Goal: Task Accomplishment & Management: Manage account settings

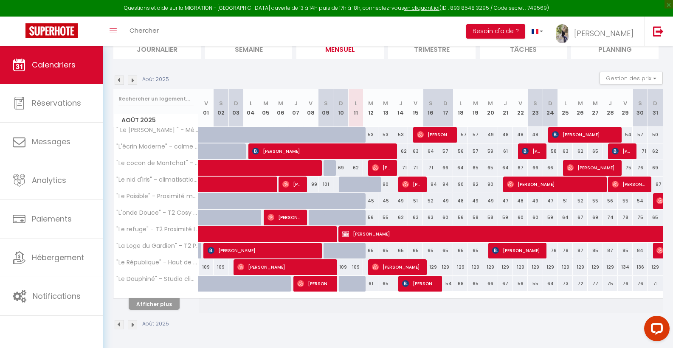
scroll to position [102, 0]
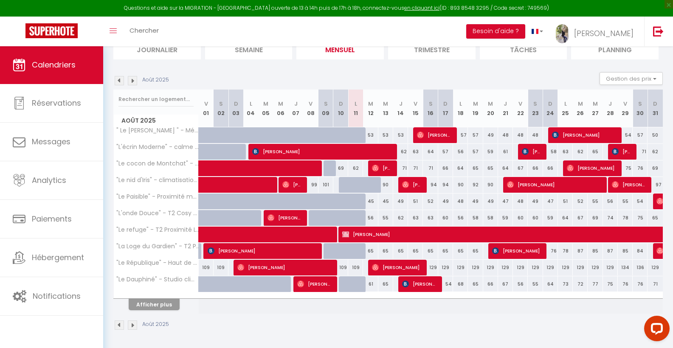
click at [158, 307] on button "Afficher plus" at bounding box center [154, 304] width 51 height 11
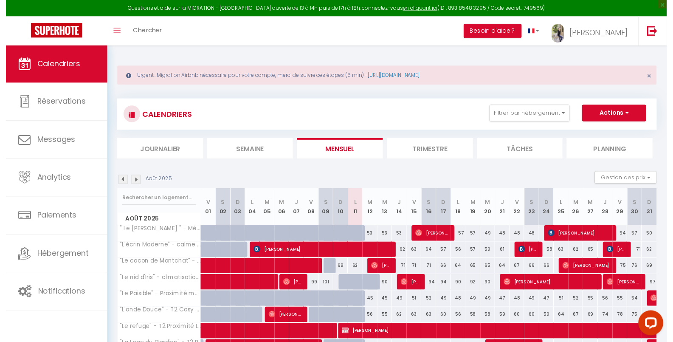
scroll to position [0, 0]
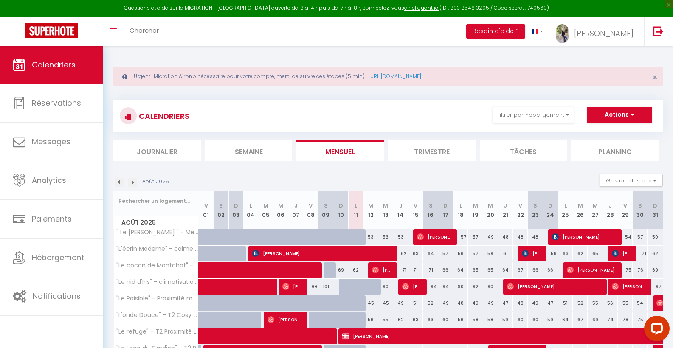
click at [619, 116] on button "Actions" at bounding box center [619, 115] width 65 height 17
click at [431, 132] on div "CALENDRIERS Filtrer par hébergement Matthieu BERAUD " Le Florence " - Métro D G…" at bounding box center [387, 130] width 549 height 61
click at [625, 23] on link "[PERSON_NAME]" at bounding box center [596, 32] width 95 height 30
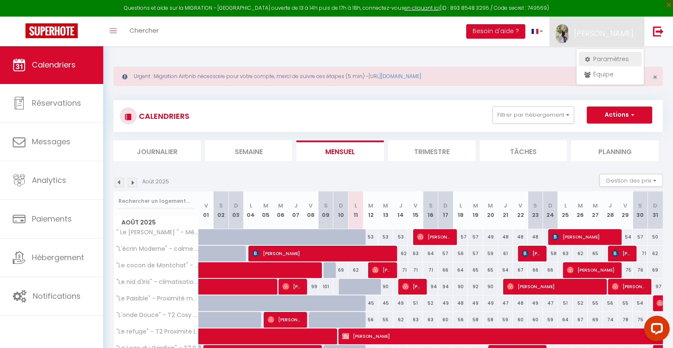
click at [605, 58] on link "Paramètres" at bounding box center [610, 59] width 63 height 14
select select "28"
select select "fr"
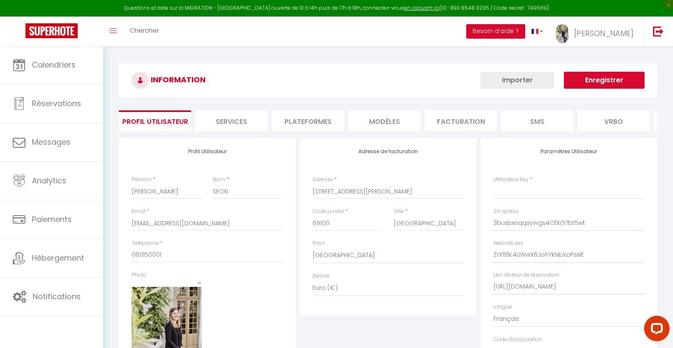
type input "3buxbxnqqsywgs4CEkG7bt5wt"
type input "ZrX99L4UWwX6JohYkNbXoPsNE"
type input "[URL][DOMAIN_NAME]"
select select "fr"
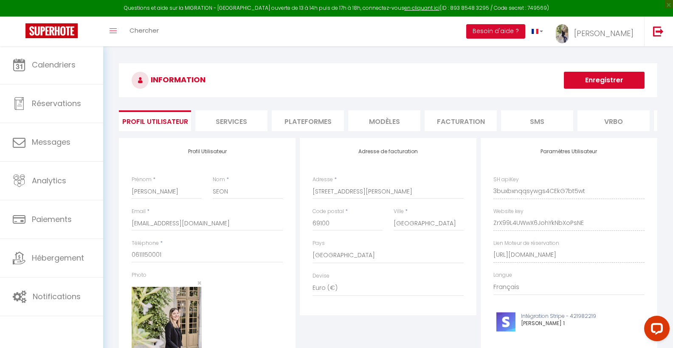
click at [305, 121] on li "Plateformes" at bounding box center [308, 120] width 72 height 21
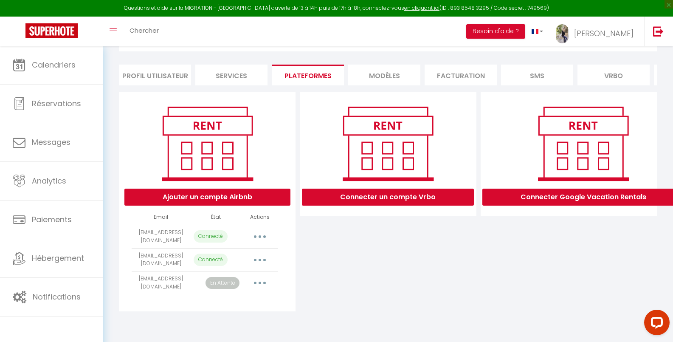
scroll to position [52, 0]
click at [221, 195] on button "Ajouter un compte Airbnb" at bounding box center [207, 196] width 166 height 17
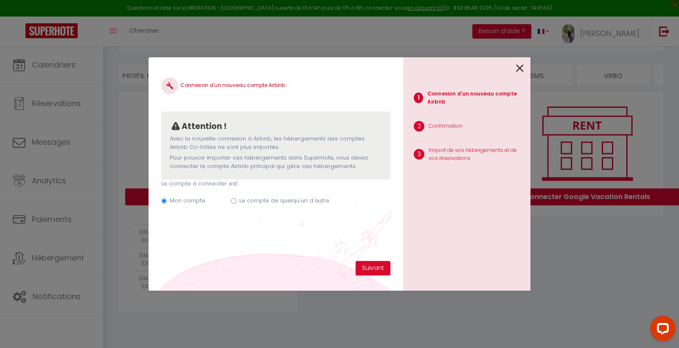
click at [241, 197] on label "Le compte de quelqu'un d'autre" at bounding box center [284, 201] width 90 height 8
click at [236, 198] on input "Le compte de quelqu'un d'autre" at bounding box center [234, 201] width 6 height 6
radio input "true"
radio input "false"
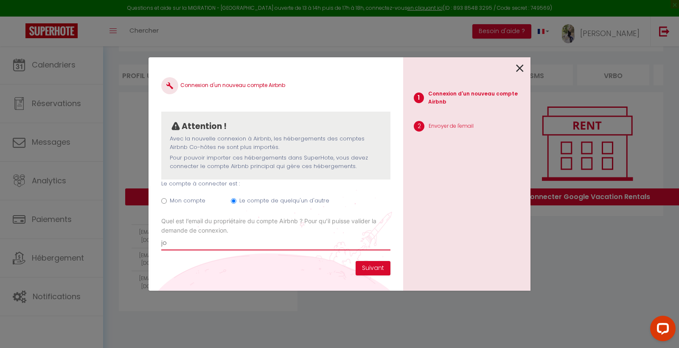
type input "j"
type input "[EMAIL_ADDRESS][DOMAIN_NAME]"
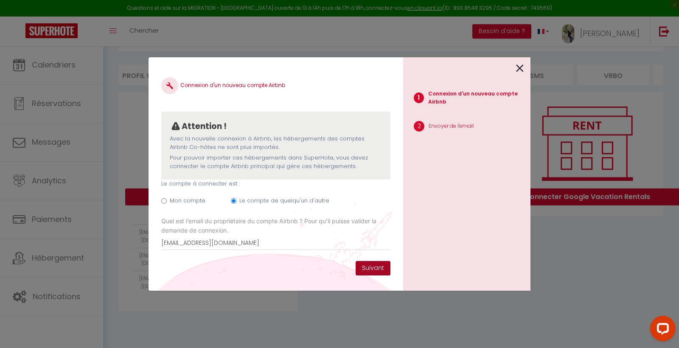
click at [360, 270] on button "Suivant" at bounding box center [373, 268] width 35 height 14
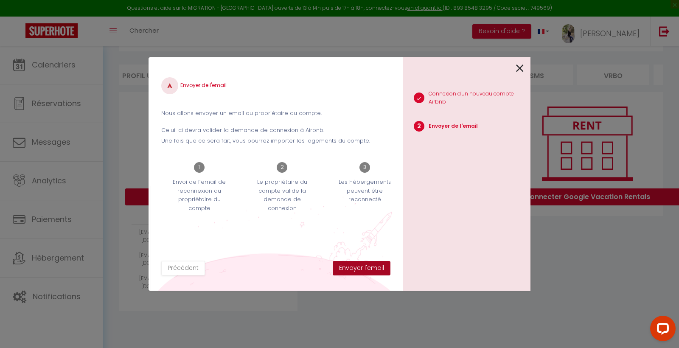
click at [366, 266] on button "Envoyer l'email" at bounding box center [362, 268] width 58 height 14
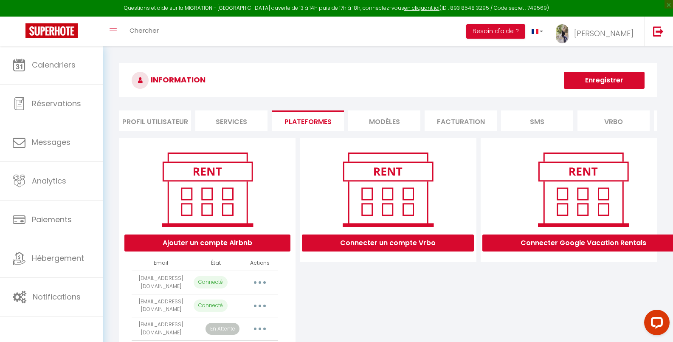
scroll to position [0, 0]
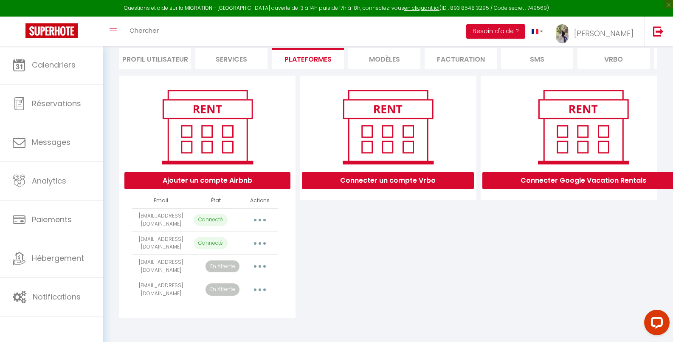
click at [232, 186] on button "Ajouter un compte Airbnb" at bounding box center [207, 180] width 166 height 17
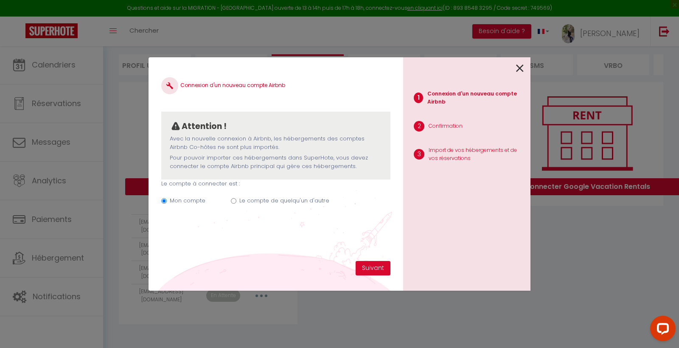
click at [236, 201] on div "Mon compte Le compte de quelqu'un d'autre" at bounding box center [275, 202] width 229 height 28
click at [236, 198] on div "Mon compte Le compte de quelqu'un d'autre" at bounding box center [275, 202] width 229 height 28
click at [231, 200] on input "Le compte de quelqu'un d'autre" at bounding box center [234, 201] width 6 height 6
radio input "true"
radio input "false"
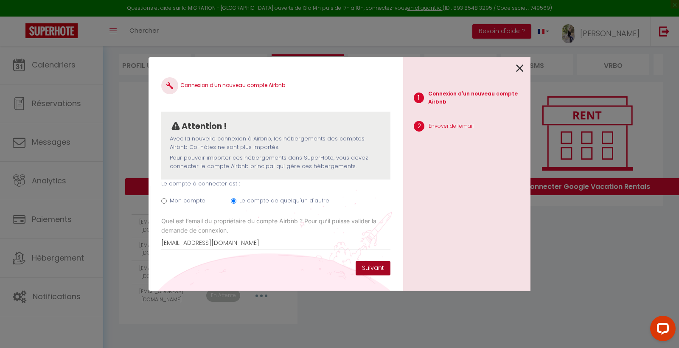
type input "[EMAIL_ADDRESS][DOMAIN_NAME]"
click at [381, 267] on button "Suivant" at bounding box center [373, 268] width 35 height 14
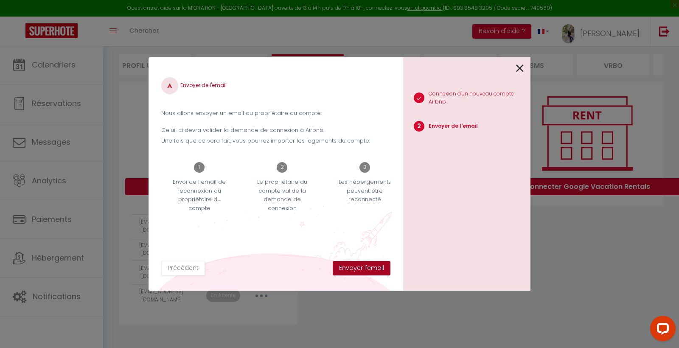
click at [357, 273] on button "Envoyer l'email" at bounding box center [362, 268] width 58 height 14
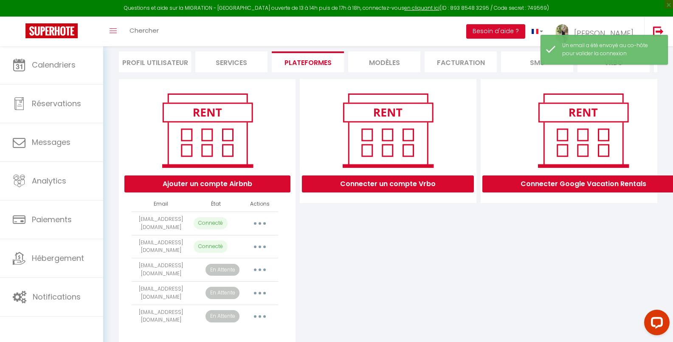
click at [247, 187] on button "Ajouter un compte Airbnb" at bounding box center [207, 183] width 166 height 17
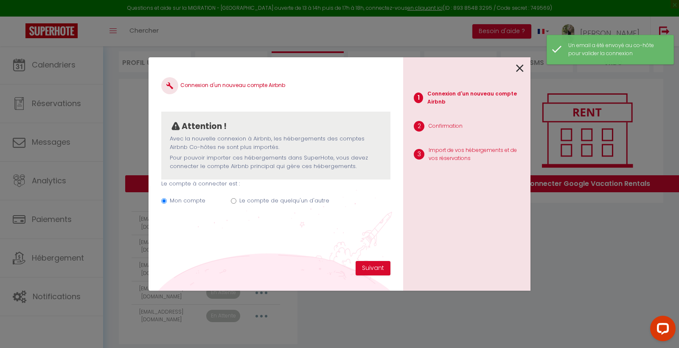
click at [238, 197] on div "Mon compte Le compte de quelqu'un d'autre" at bounding box center [275, 202] width 229 height 28
click at [233, 198] on input "Le compte de quelqu'un d'autre" at bounding box center [234, 201] width 6 height 6
radio input "true"
radio input "false"
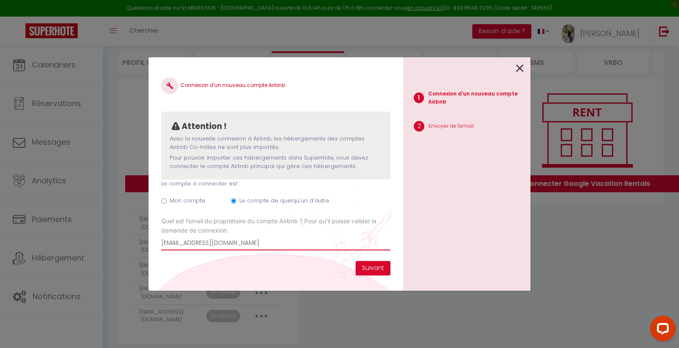
type input "cocondemonchat@gmail.com"
drag, startPoint x: 264, startPoint y: 241, endPoint x: 142, endPoint y: 240, distance: 122.3
click at [142, 240] on div "Connexion d'un nouveau compte Airbnb Attention ! Avec la nouvelle connexion à A…" at bounding box center [339, 174] width 679 height 348
type input "[EMAIL_ADDRESS][DOMAIN_NAME]"
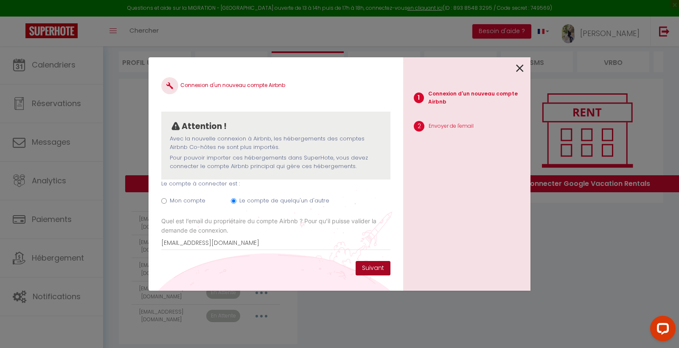
click at [371, 268] on button "Suivant" at bounding box center [373, 268] width 35 height 14
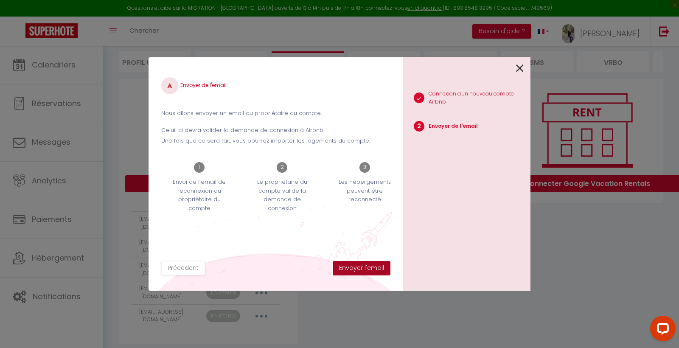
click at [363, 271] on button "Envoyer l'email" at bounding box center [362, 268] width 58 height 14
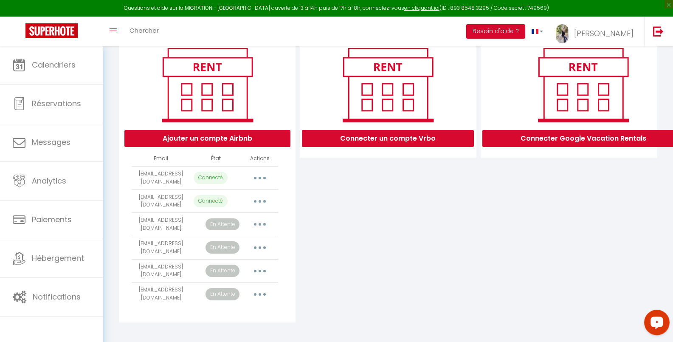
scroll to position [106, 0]
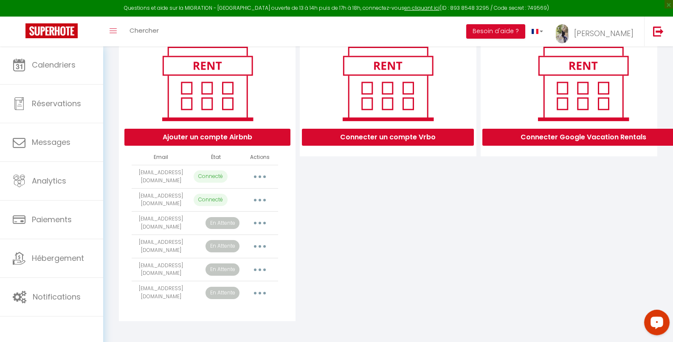
click at [223, 145] on button "Ajouter un compte Airbnb" at bounding box center [207, 137] width 166 height 17
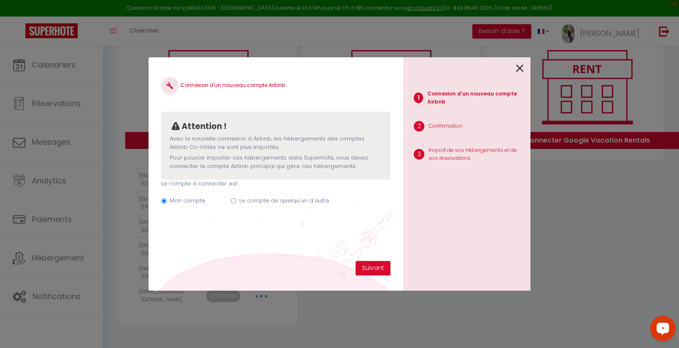
click at [255, 200] on label "Le compte de quelqu'un d'autre" at bounding box center [284, 201] width 90 height 8
click at [236, 200] on input "Le compte de quelqu'un d'autre" at bounding box center [234, 201] width 6 height 6
radio input "true"
radio input "false"
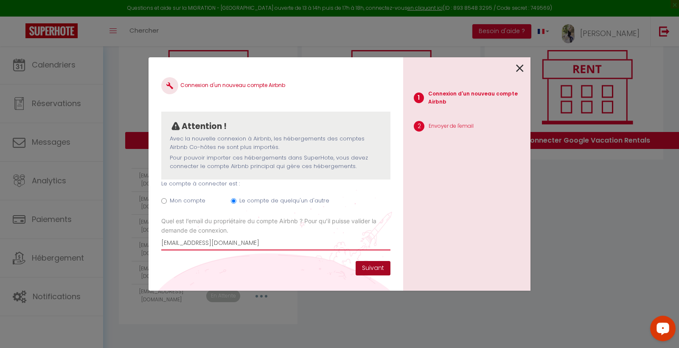
type input "[EMAIL_ADDRESS][DOMAIN_NAME]"
click at [371, 267] on button "Suivant" at bounding box center [373, 268] width 35 height 14
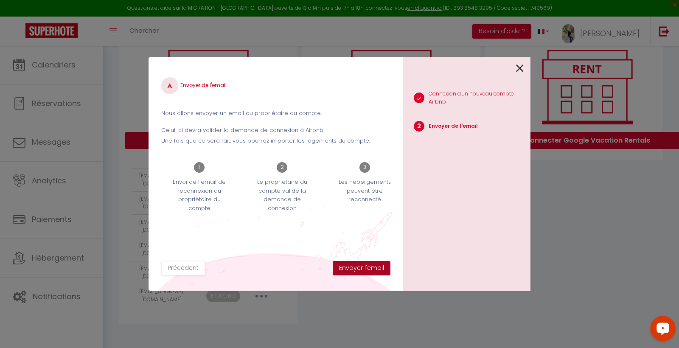
click at [350, 267] on button "Envoyer l'email" at bounding box center [362, 268] width 58 height 14
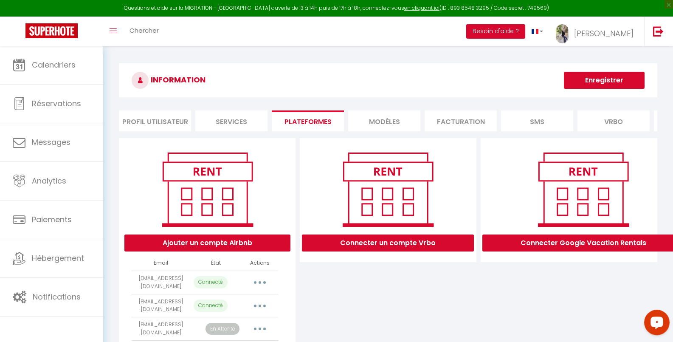
scroll to position [0, 1]
click at [209, 249] on button "Ajouter un compte Airbnb" at bounding box center [207, 242] width 166 height 17
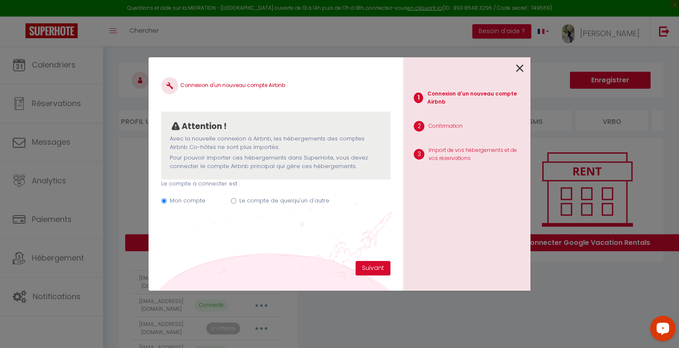
click at [262, 202] on label "Le compte de quelqu'un d'autre" at bounding box center [284, 201] width 90 height 8
click at [236, 202] on input "Le compte de quelqu'un d'autre" at bounding box center [234, 201] width 6 height 6
radio input "true"
radio input "false"
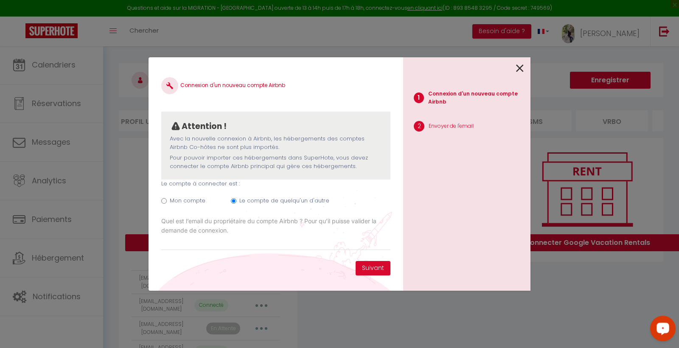
click at [522, 68] on icon at bounding box center [520, 68] width 8 height 13
radio input "true"
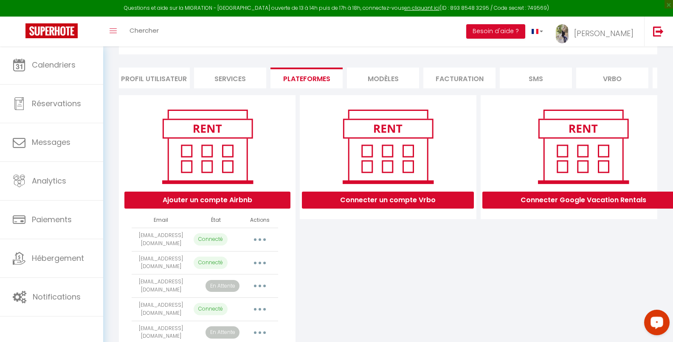
scroll to position [33, 0]
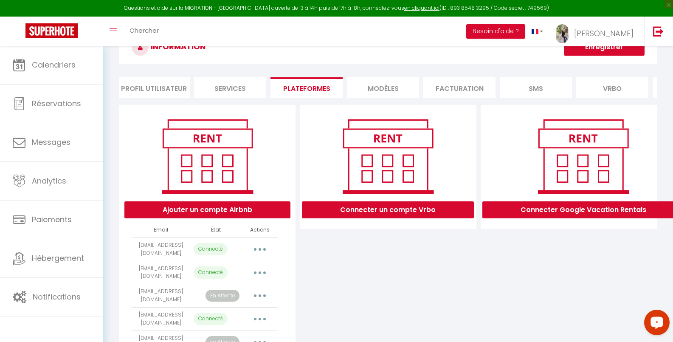
click at [219, 215] on button "Ajouter un compte Airbnb" at bounding box center [207, 209] width 166 height 17
radio input "true"
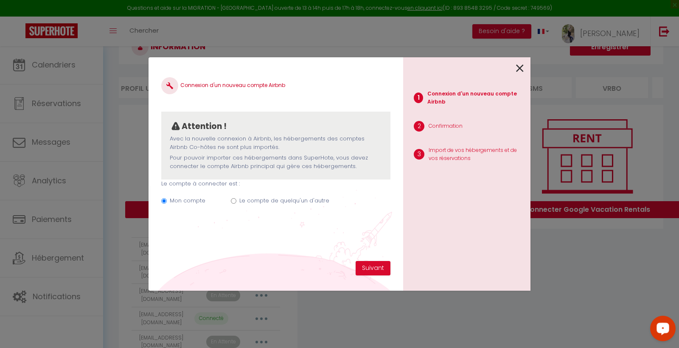
click at [245, 197] on label "Le compte de quelqu'un d'autre" at bounding box center [284, 201] width 90 height 8
click at [236, 198] on input "Le compte de quelqu'un d'autre" at bounding box center [234, 201] width 6 height 6
radio input "true"
radio input "false"
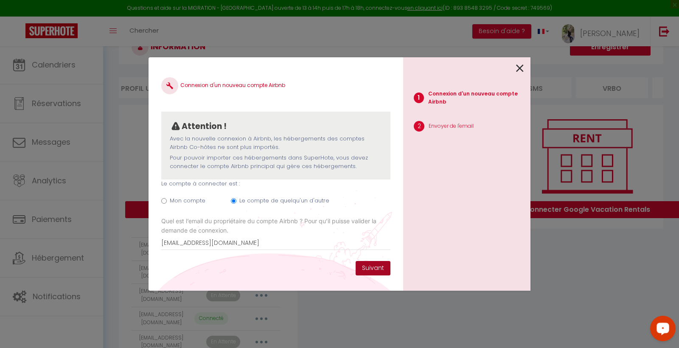
type input "[EMAIL_ADDRESS][DOMAIN_NAME]"
click at [369, 267] on button "Suivant" at bounding box center [373, 268] width 35 height 14
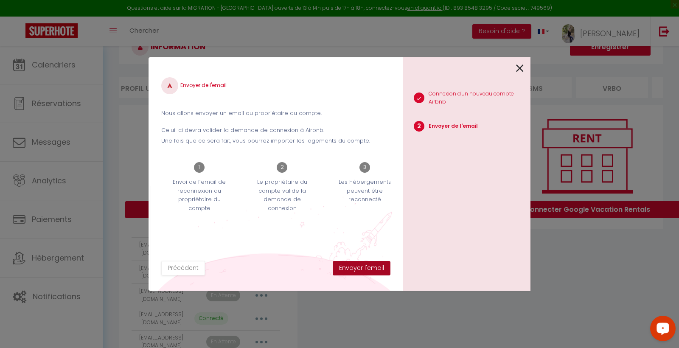
click at [370, 270] on button "Envoyer l'email" at bounding box center [362, 268] width 58 height 14
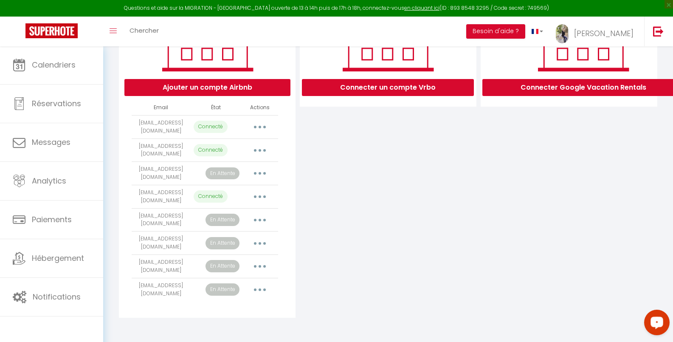
scroll to position [155, 0]
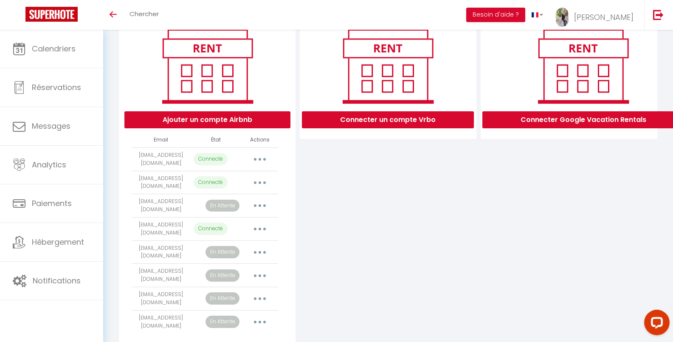
scroll to position [108, 0]
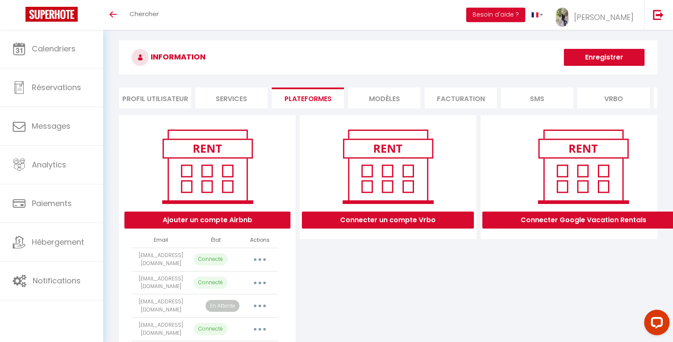
scroll to position [10, 0]
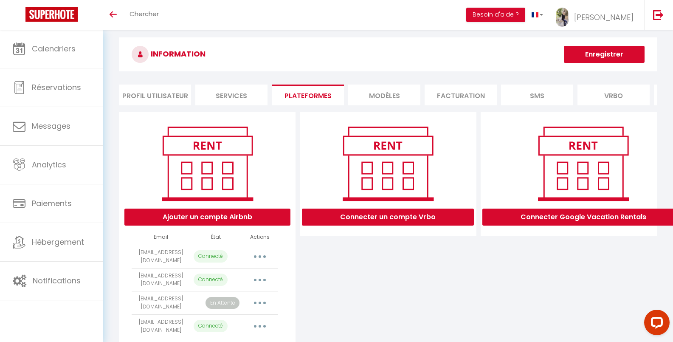
click at [259, 219] on button "Ajouter un compte Airbnb" at bounding box center [207, 216] width 166 height 17
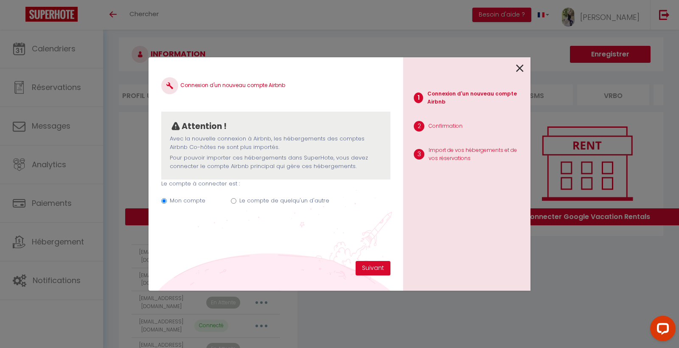
click at [280, 199] on label "Le compte de quelqu'un d'autre" at bounding box center [284, 201] width 90 height 8
click at [236, 199] on input "Le compte de quelqu'un d'autre" at bounding box center [234, 201] width 6 height 6
radio input "true"
radio input "false"
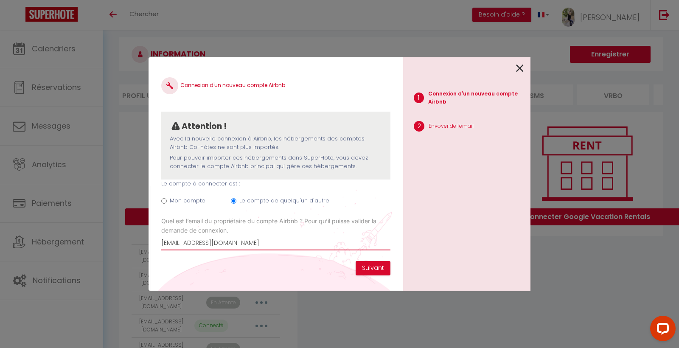
click at [322, 242] on input "[EMAIL_ADDRESS][DOMAIN_NAME]" at bounding box center [275, 242] width 229 height 15
type input "[EMAIL_ADDRESS][DOMAIN_NAME]"
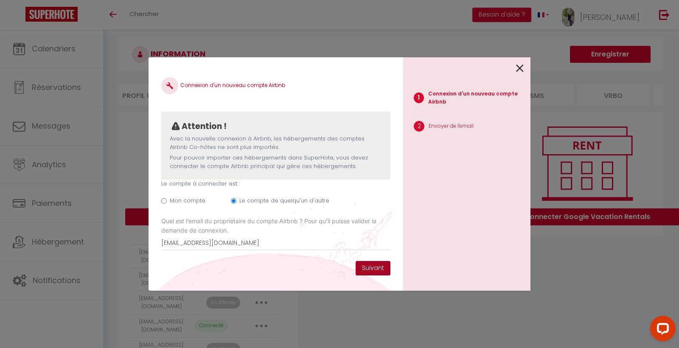
click at [367, 267] on button "Suivant" at bounding box center [373, 268] width 35 height 14
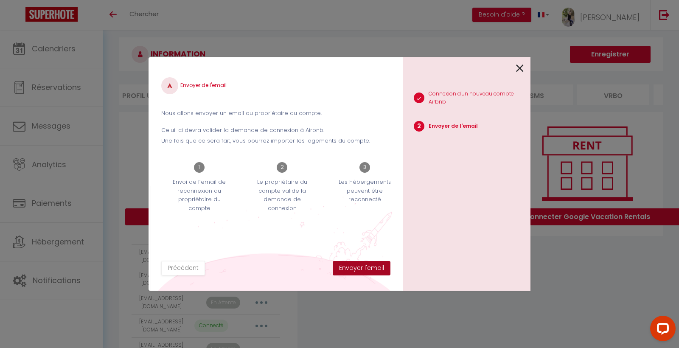
click at [379, 267] on button "Envoyer l'email" at bounding box center [362, 268] width 58 height 14
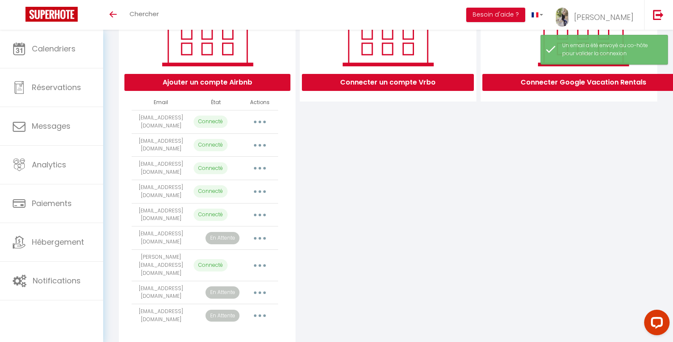
scroll to position [145, 0]
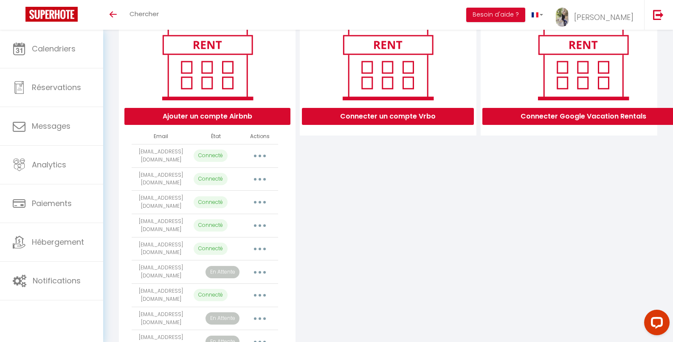
scroll to position [113, 0]
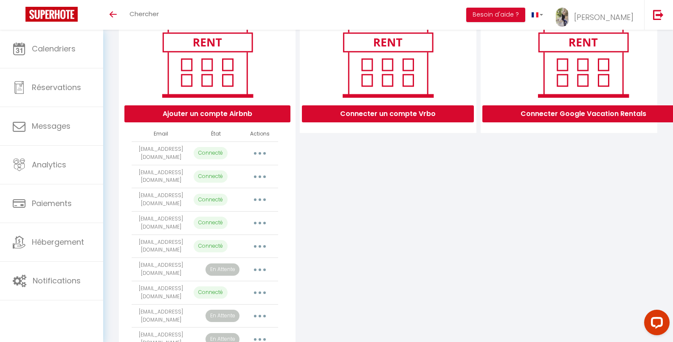
click at [166, 202] on td "[EMAIL_ADDRESS][DOMAIN_NAME]" at bounding box center [161, 199] width 59 height 23
click at [255, 201] on button "button" at bounding box center [260, 200] width 24 height 14
click at [198, 201] on p "Connecté" at bounding box center [211, 200] width 34 height 12
click at [259, 202] on button "button" at bounding box center [260, 200] width 24 height 14
click at [360, 214] on div "Connecter un compte Vrbo" at bounding box center [388, 188] width 181 height 358
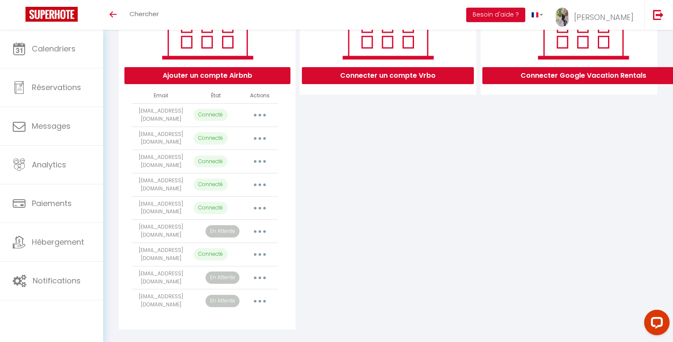
scroll to position [159, 0]
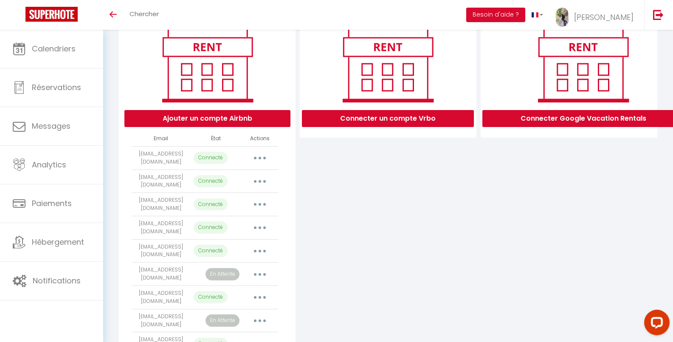
scroll to position [107, 0]
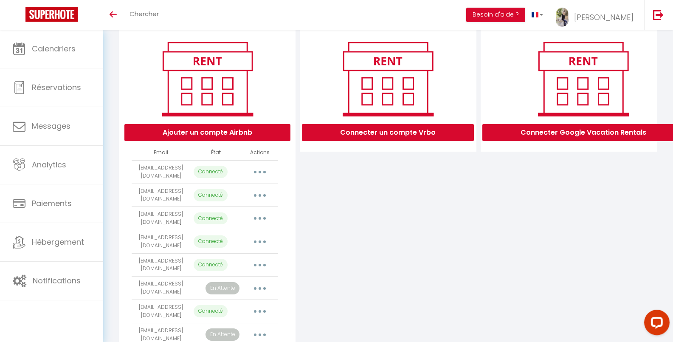
click at [259, 221] on button "button" at bounding box center [260, 218] width 24 height 14
click at [248, 273] on link "Reconnecter le compte" at bounding box center [222, 268] width 94 height 14
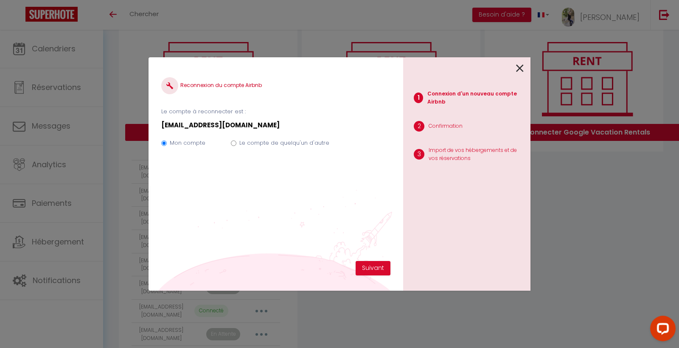
click at [266, 139] on label "Le compte de quelqu'un d'autre" at bounding box center [284, 143] width 90 height 8
click at [236, 141] on input "Le compte de quelqu'un d'autre" at bounding box center [234, 144] width 6 height 6
radio input "true"
radio input "false"
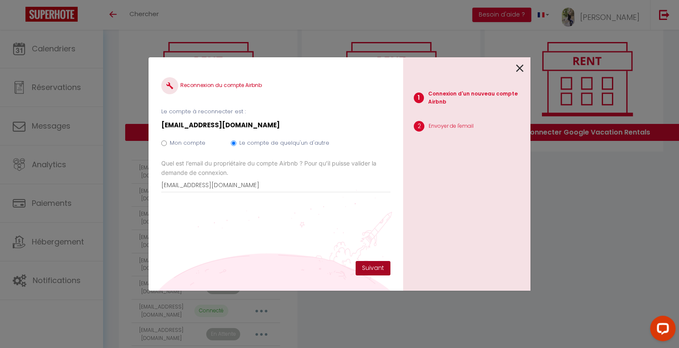
click at [382, 268] on button "Suivant" at bounding box center [373, 268] width 35 height 14
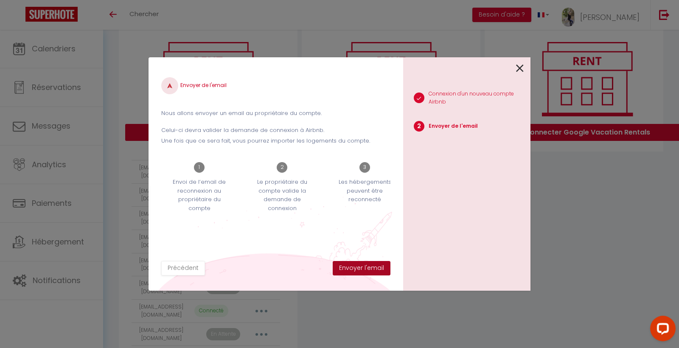
click at [379, 269] on button "Envoyer l'email" at bounding box center [362, 268] width 58 height 14
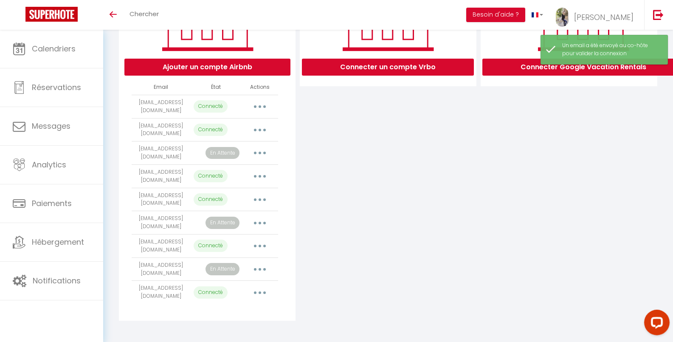
scroll to position [161, 0]
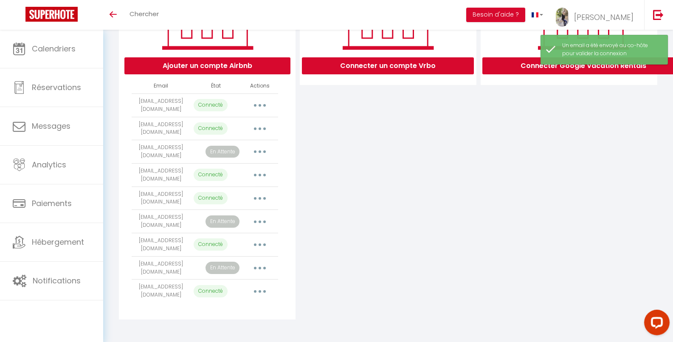
click at [256, 200] on button "button" at bounding box center [260, 198] width 24 height 14
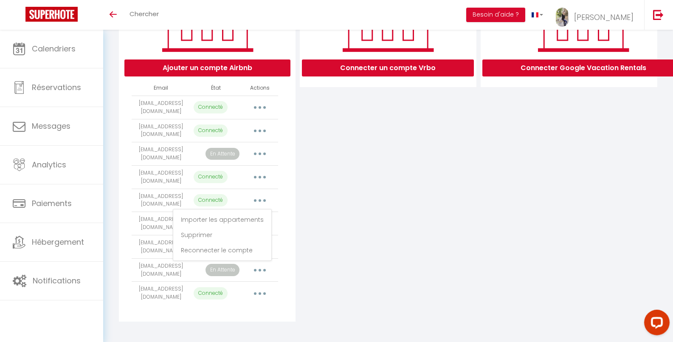
scroll to position [159, 0]
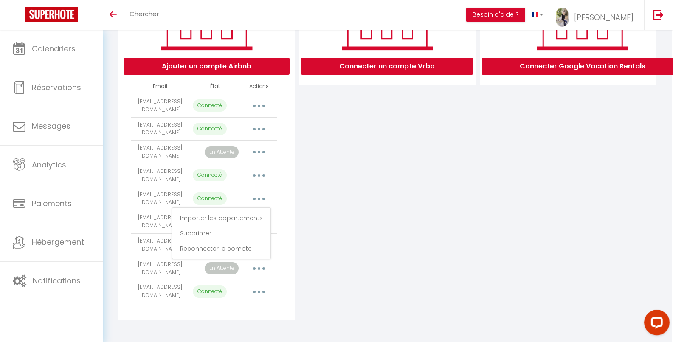
click at [363, 205] on div "Connecter un compte Vrbo" at bounding box center [387, 140] width 181 height 358
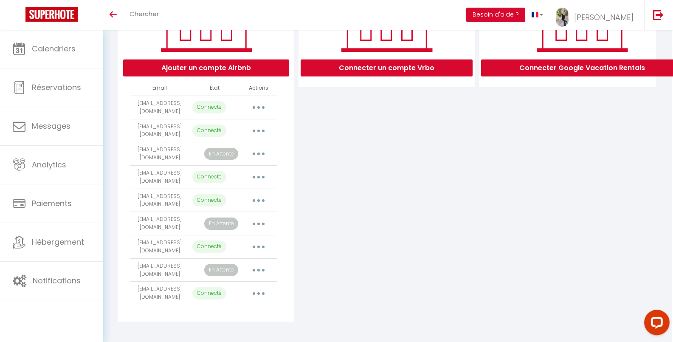
scroll to position [159, 0]
click at [257, 248] on button "button" at bounding box center [260, 247] width 24 height 14
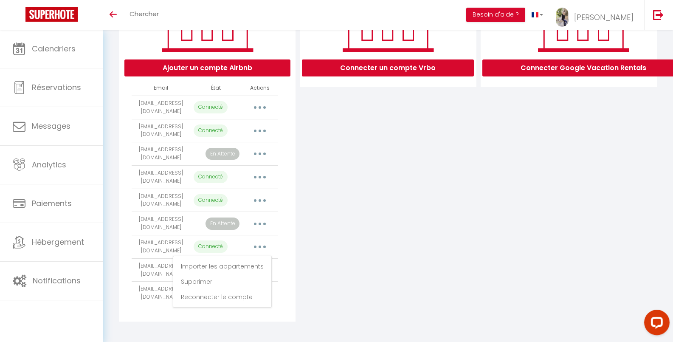
scroll to position [159, 0]
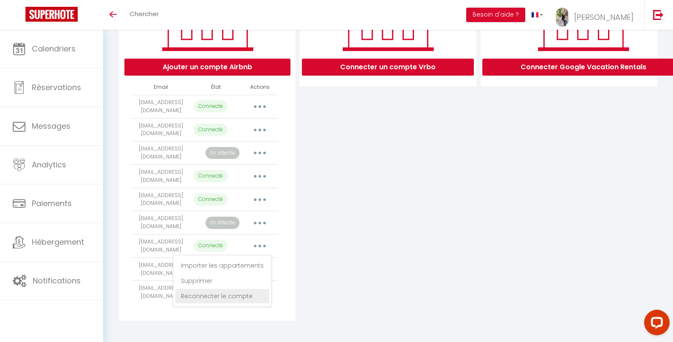
click at [221, 295] on link "Reconnecter le compte" at bounding box center [222, 296] width 94 height 14
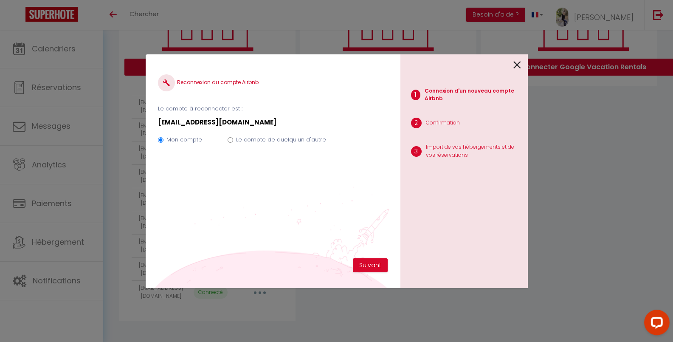
scroll to position [155, 0]
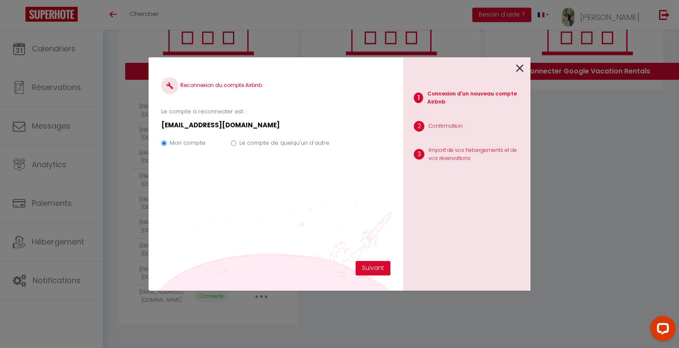
click at [291, 140] on label "Le compte de quelqu'un d'autre" at bounding box center [284, 143] width 90 height 8
click at [236, 141] on input "Le compte de quelqu'un d'autre" at bounding box center [234, 144] width 6 height 6
radio input "true"
radio input "false"
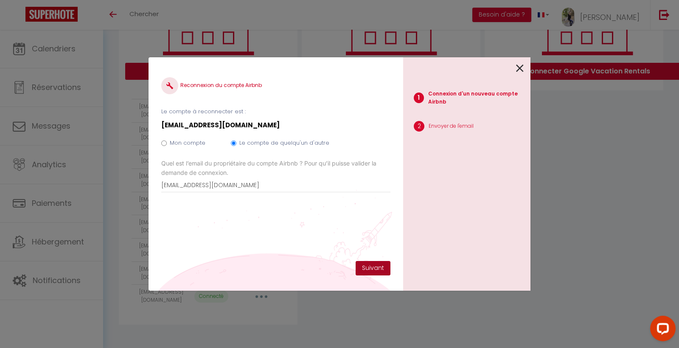
click at [375, 266] on button "Suivant" at bounding box center [373, 268] width 35 height 14
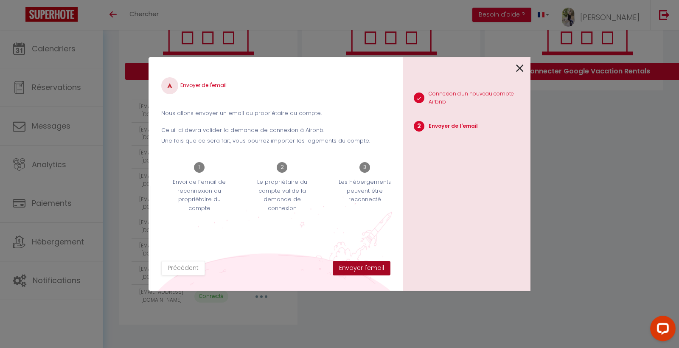
click at [377, 269] on button "Envoyer l'email" at bounding box center [362, 268] width 58 height 14
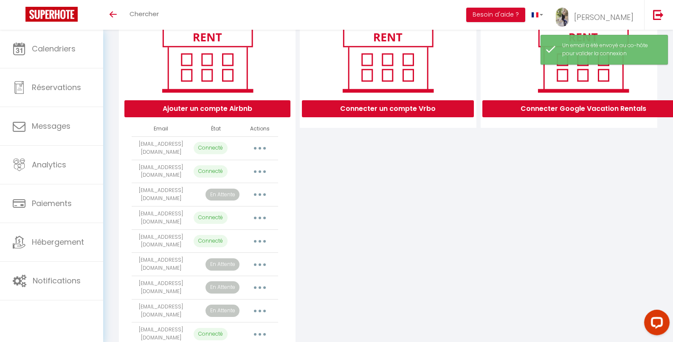
scroll to position [119, 0]
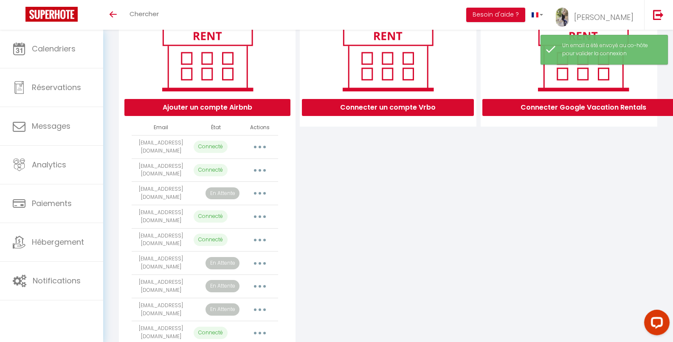
click at [257, 243] on button "button" at bounding box center [260, 240] width 24 height 14
click at [233, 293] on link "Reconnecter le compte" at bounding box center [222, 289] width 94 height 14
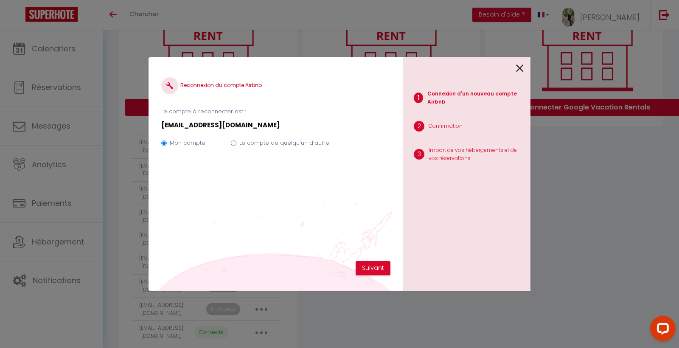
click at [293, 143] on label "Le compte de quelqu'un d'autre" at bounding box center [284, 143] width 90 height 8
click at [236, 143] on input "Le compte de quelqu'un d'autre" at bounding box center [234, 144] width 6 height 6
radio input "true"
radio input "false"
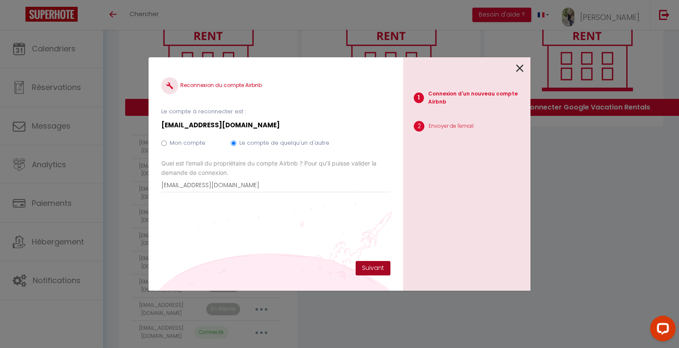
click at [371, 265] on button "Suivant" at bounding box center [373, 268] width 35 height 14
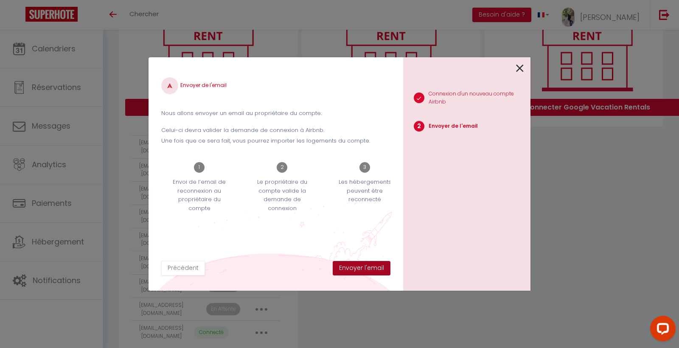
click at [377, 269] on button "Envoyer l'email" at bounding box center [362, 268] width 58 height 14
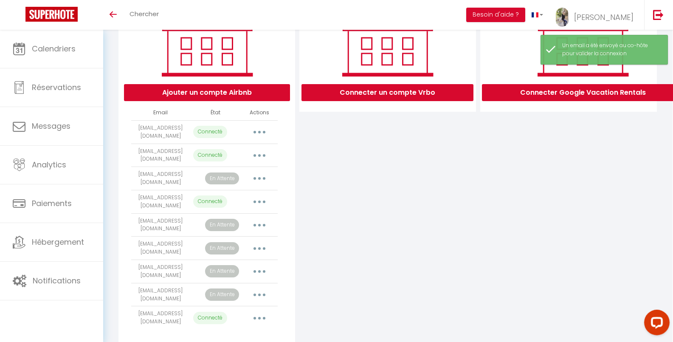
scroll to position [135, 0]
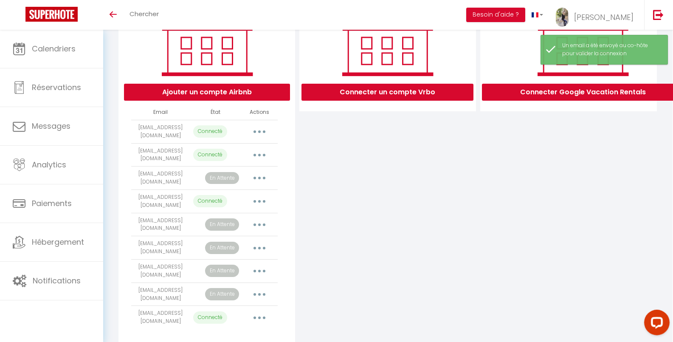
click at [258, 205] on button "button" at bounding box center [259, 201] width 24 height 14
click at [235, 251] on link "Reconnecter le compte" at bounding box center [222, 251] width 94 height 14
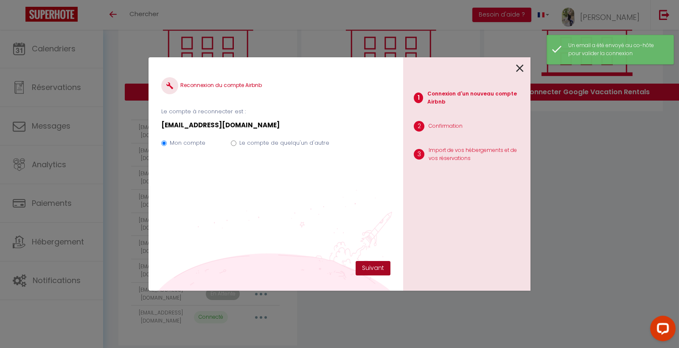
click at [372, 265] on button "Suivant" at bounding box center [373, 268] width 35 height 14
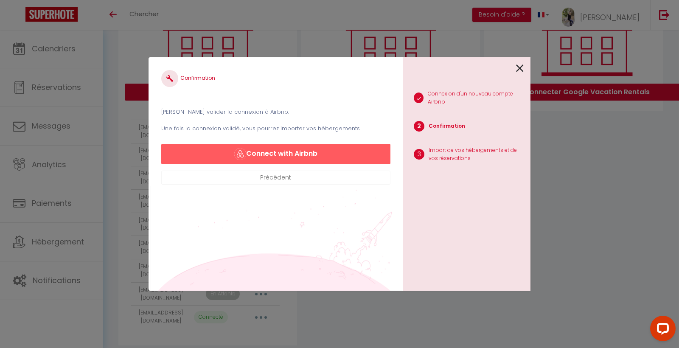
click at [273, 177] on button "Précédent" at bounding box center [275, 178] width 229 height 14
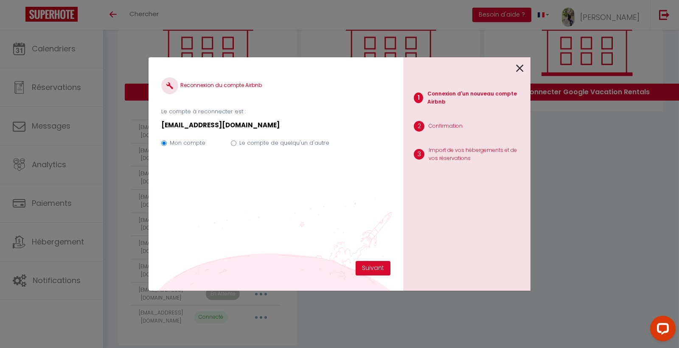
click at [233, 142] on input "Le compte de quelqu'un d'autre" at bounding box center [234, 144] width 6 height 6
radio input "true"
radio input "false"
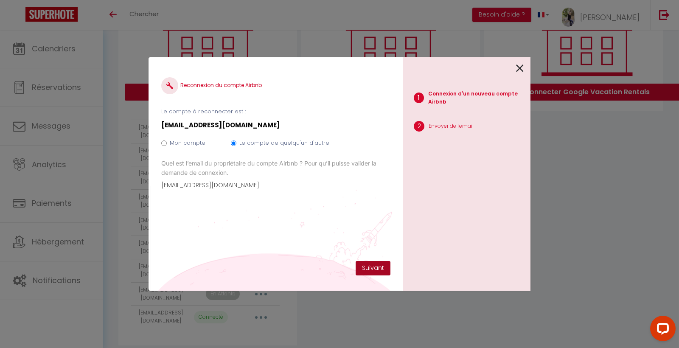
click at [366, 266] on button "Suivant" at bounding box center [373, 268] width 35 height 14
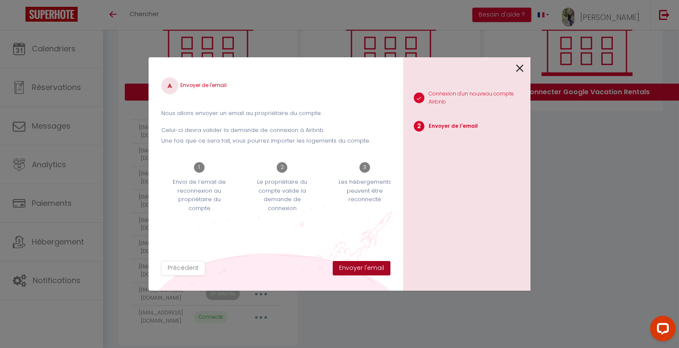
click at [368, 268] on button "Envoyer l'email" at bounding box center [362, 268] width 58 height 14
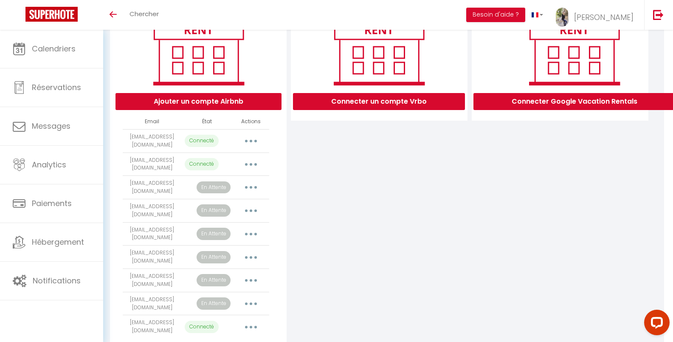
scroll to position [130, 9]
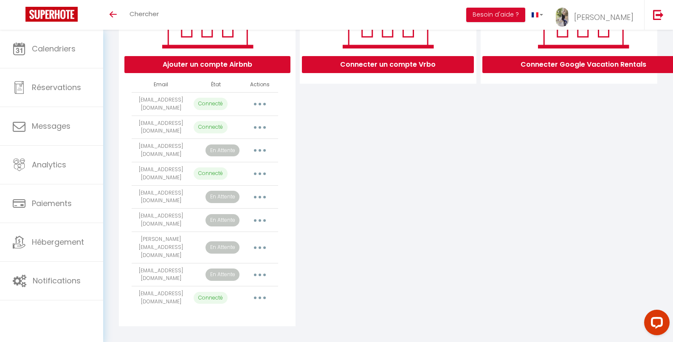
scroll to position [162, 0]
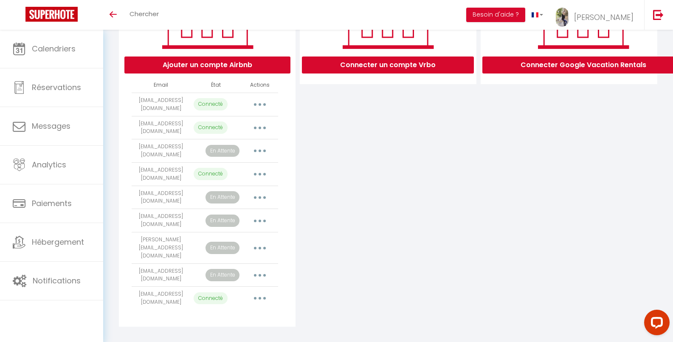
click at [264, 199] on button "button" at bounding box center [260, 198] width 24 height 14
click at [350, 237] on div "Connecter un compte Vrbo" at bounding box center [388, 143] width 181 height 366
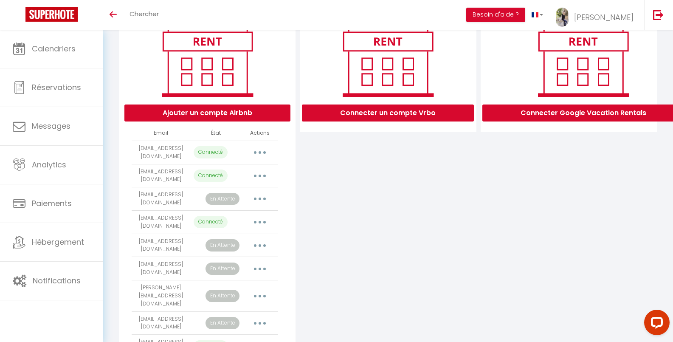
scroll to position [106, 0]
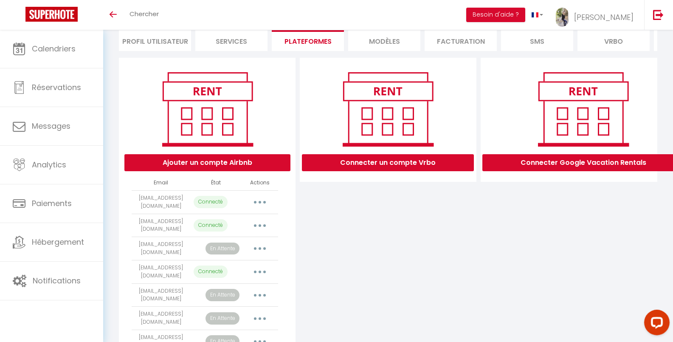
scroll to position [59, 0]
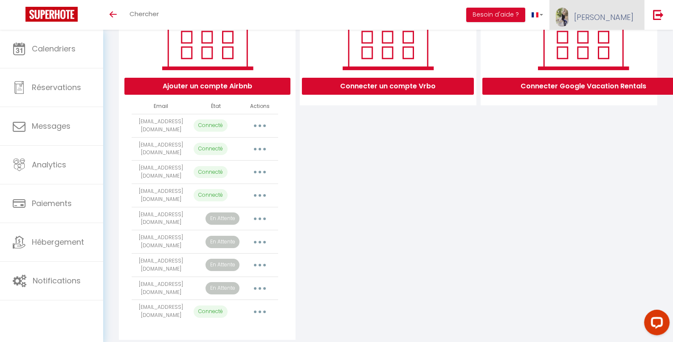
scroll to position [162, 0]
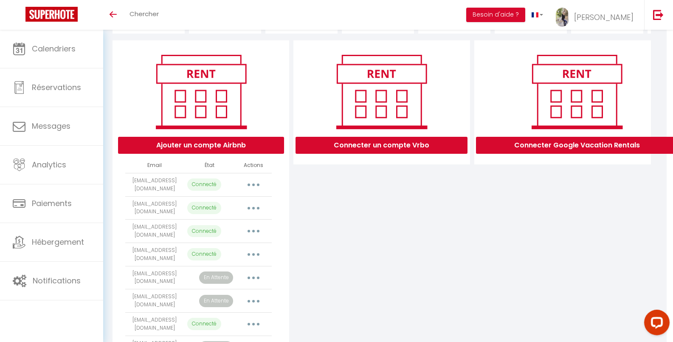
scroll to position [74, 6]
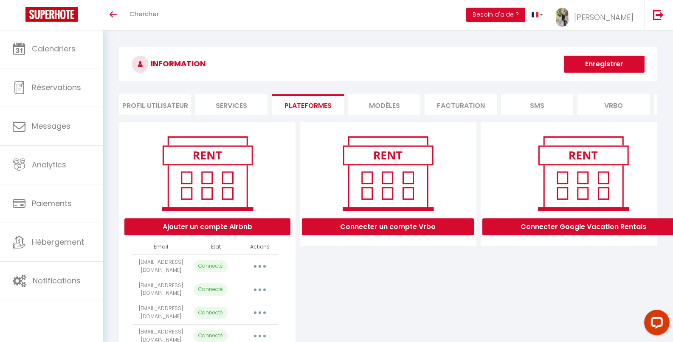
click at [238, 235] on button "Ajouter un compte Airbnb" at bounding box center [207, 226] width 166 height 17
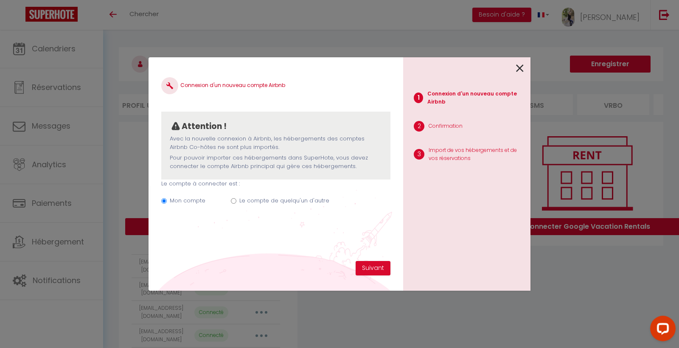
click at [273, 199] on label "Le compte de quelqu'un d'autre" at bounding box center [284, 201] width 90 height 8
click at [236, 199] on input "Le compte de quelqu'un d'autre" at bounding box center [234, 201] width 6 height 6
radio input "true"
radio input "false"
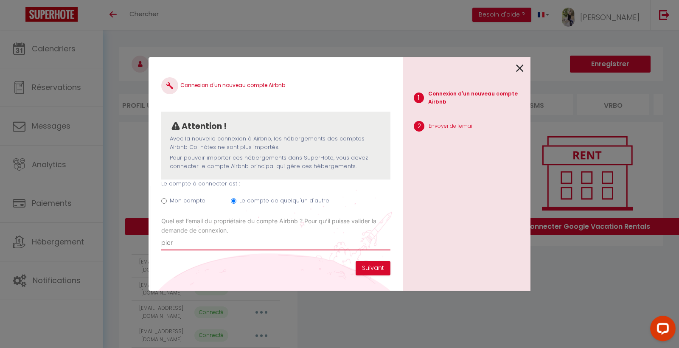
type input "pier"
click at [514, 70] on div at bounding box center [463, 67] width 121 height 20
click at [522, 66] on icon at bounding box center [520, 68] width 8 height 13
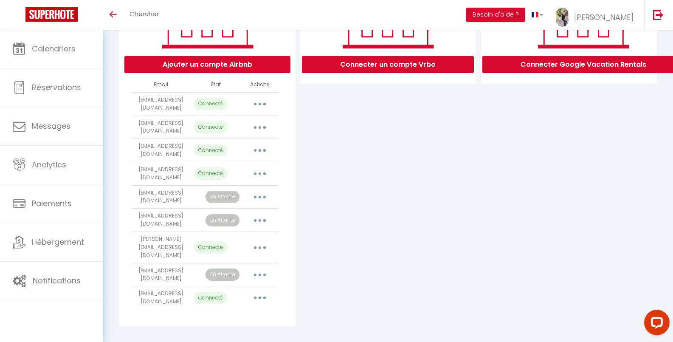
scroll to position [162, 0]
